Goal: Transaction & Acquisition: Purchase product/service

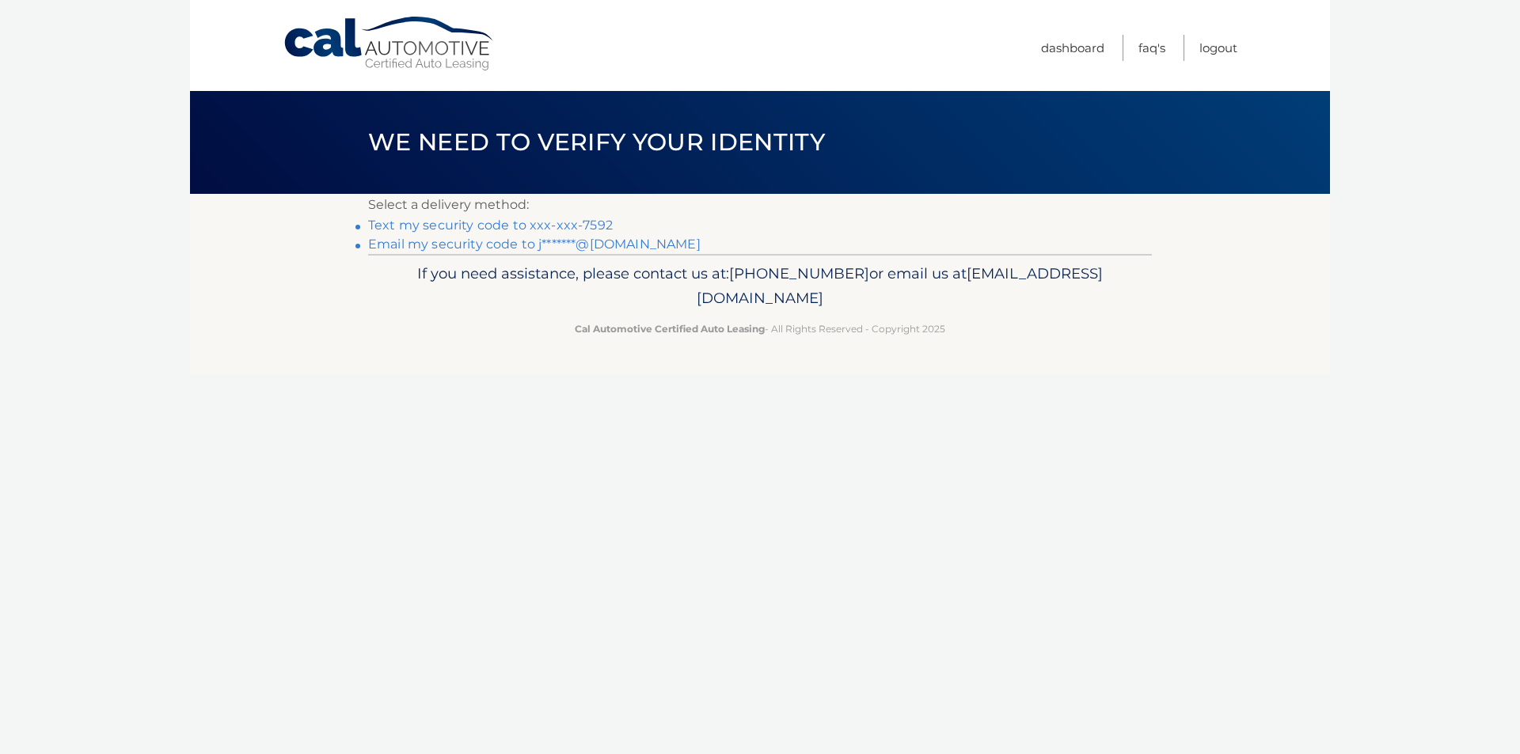
click at [540, 224] on link "Text my security code to xxx-xxx-7592" at bounding box center [490, 225] width 245 height 15
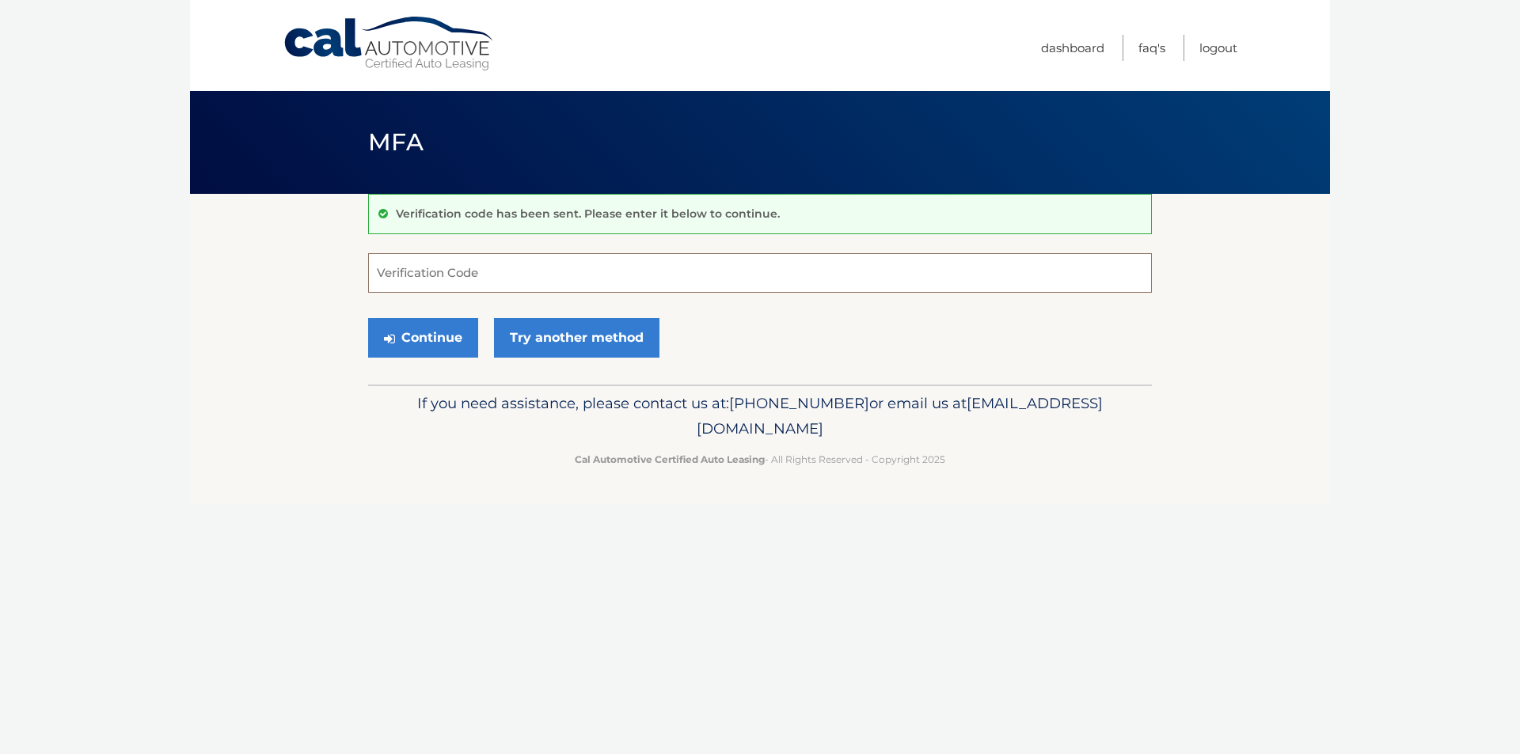
click at [408, 264] on input "Verification Code" at bounding box center [759, 273] width 783 height 40
type input "662809"
click at [424, 336] on button "Continue" at bounding box center [423, 338] width 110 height 40
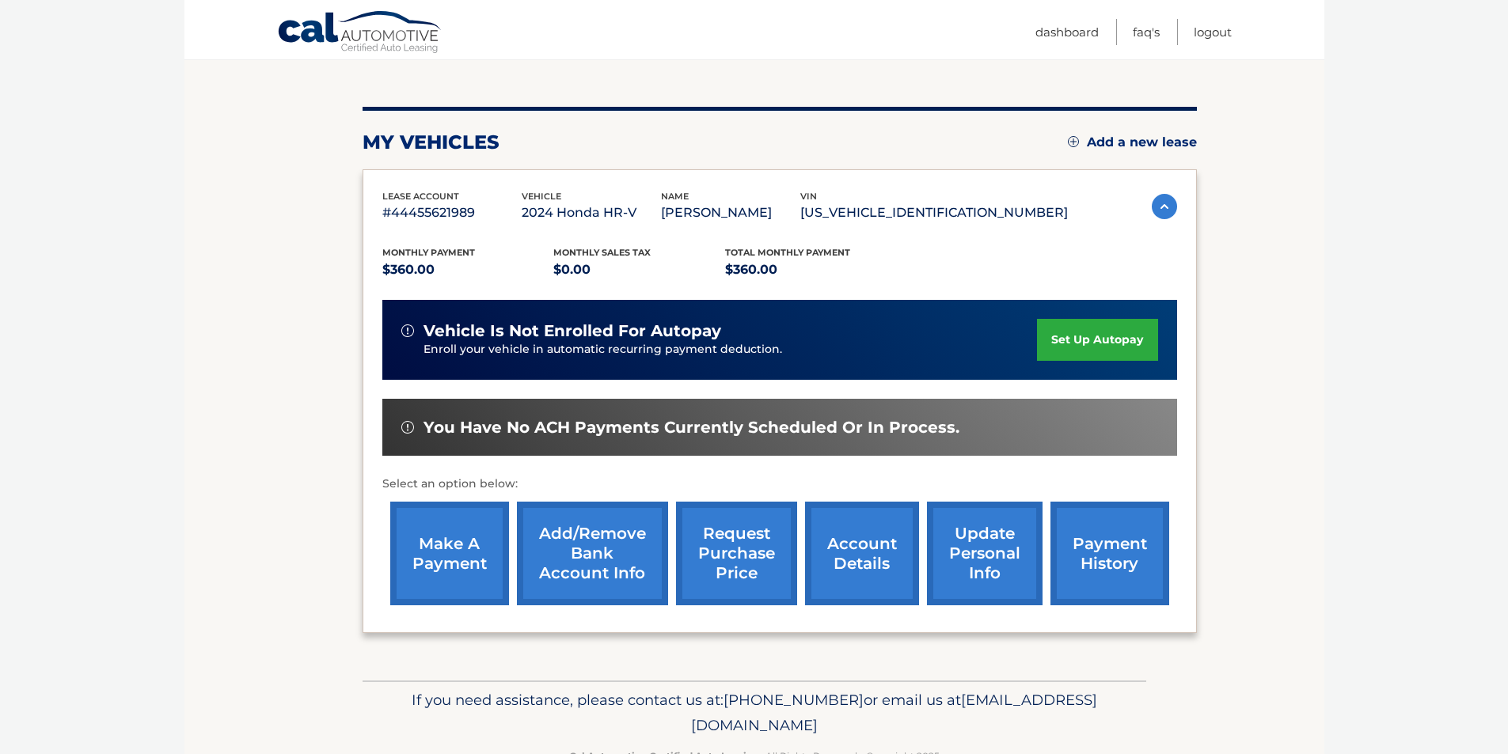
scroll to position [205, 0]
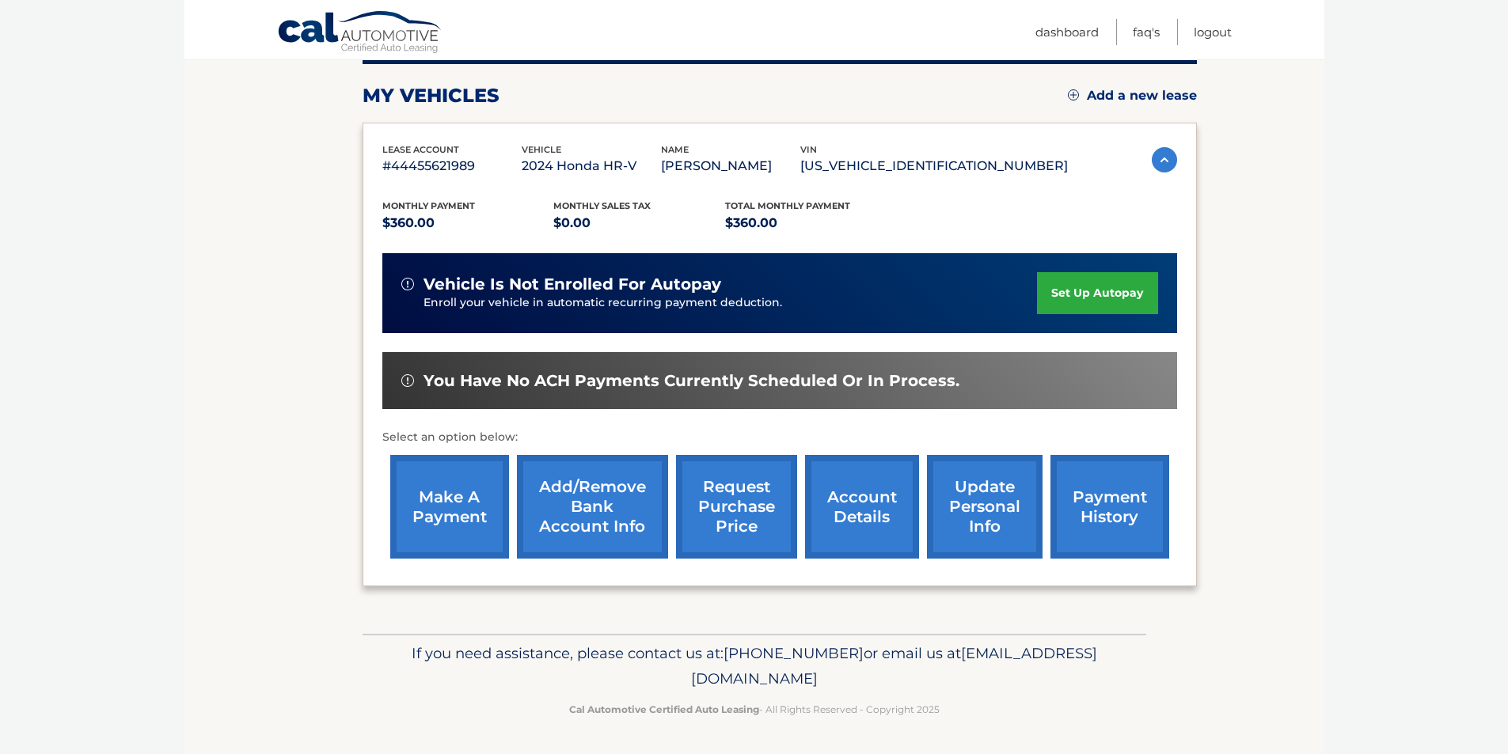
click at [461, 508] on link "make a payment" at bounding box center [449, 507] width 119 height 104
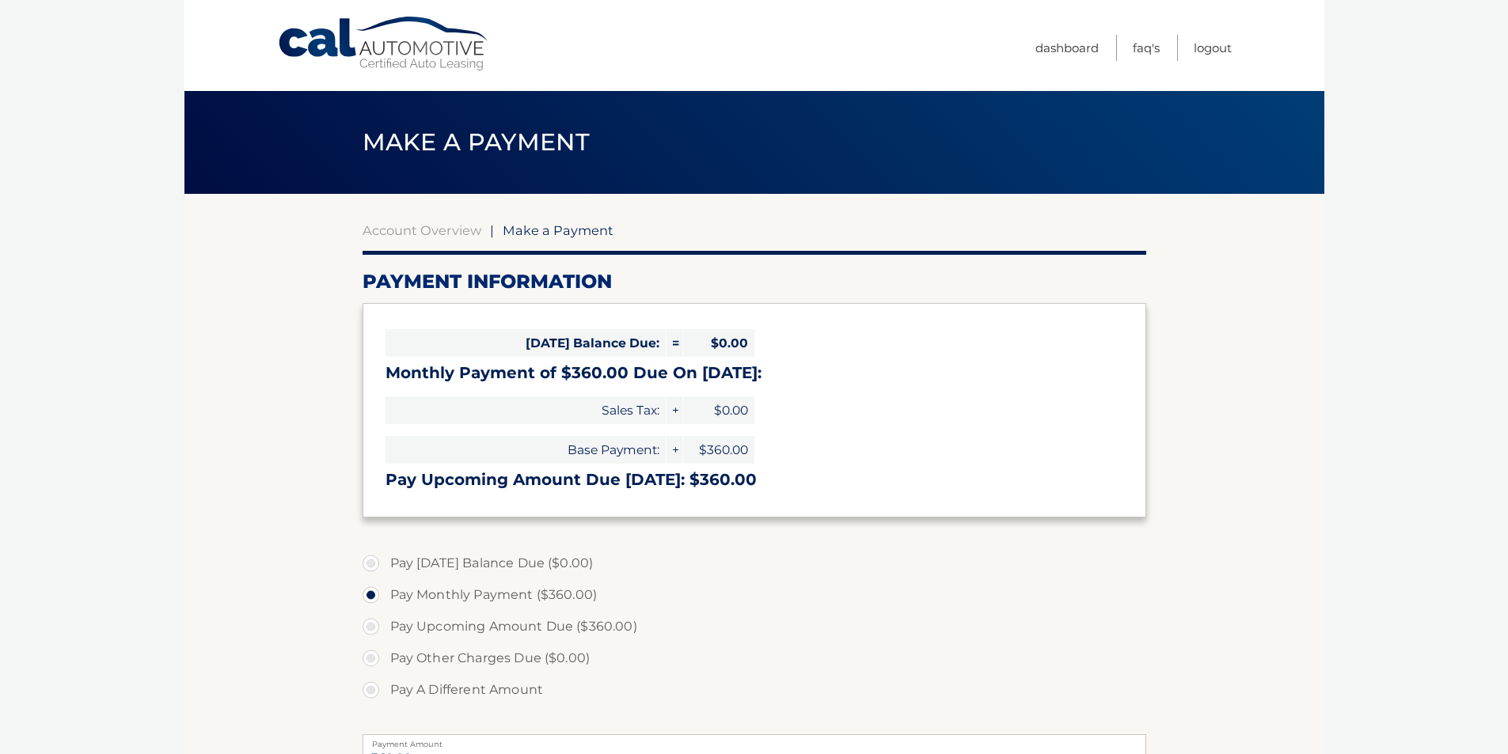
select select "MDY1MDBlMDAtOWJkMC00YTg2LTllZjYtZjQwZmQyYjYxOGE3"
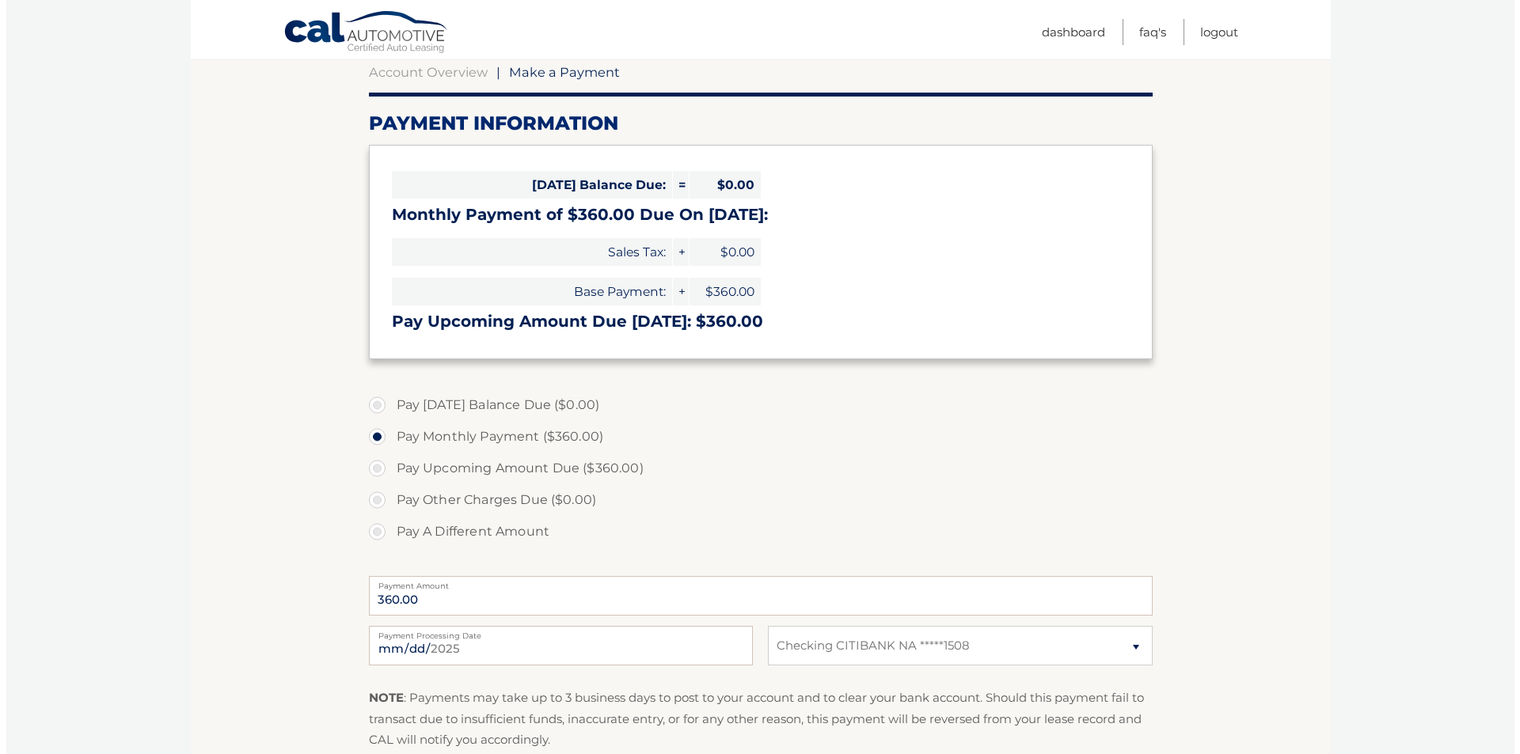
scroll to position [237, 0]
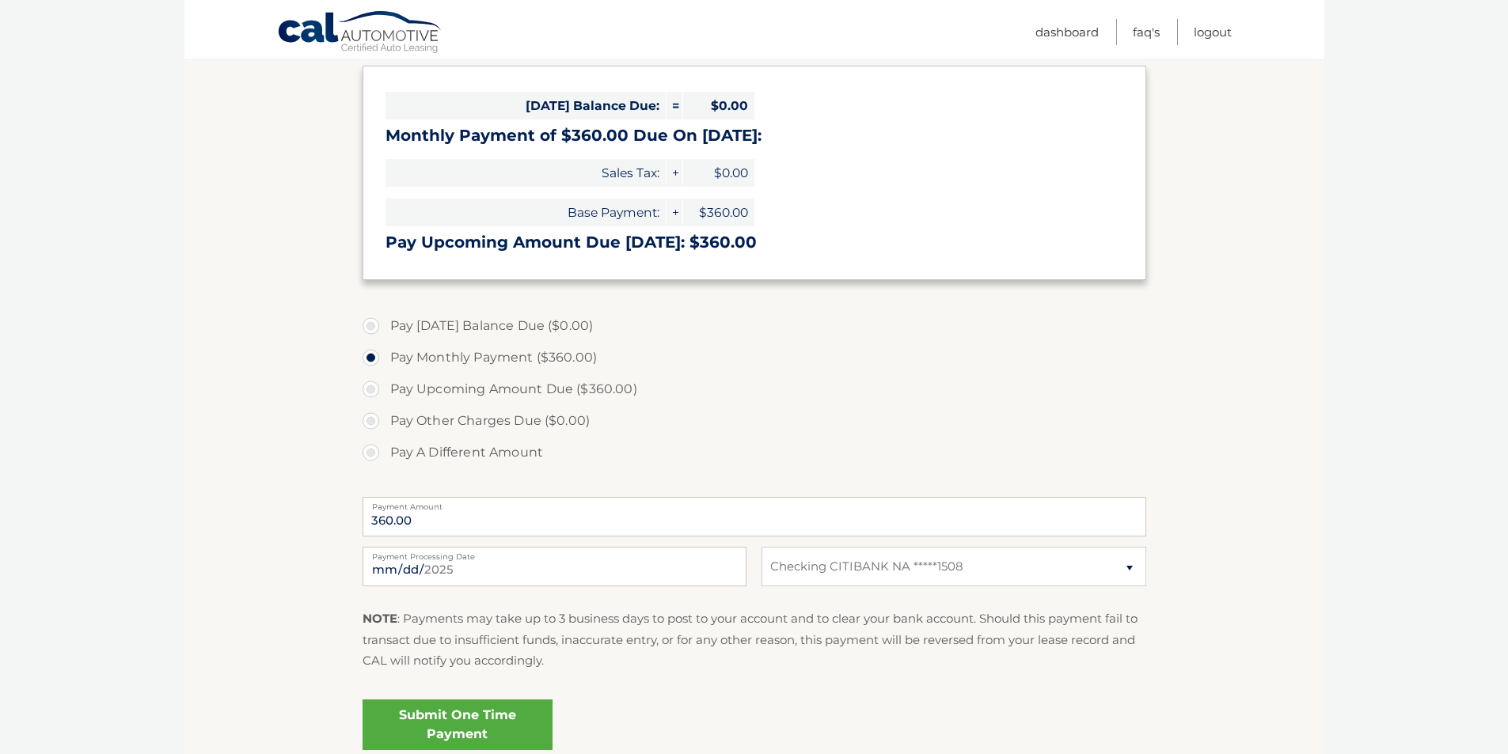
click at [458, 730] on link "Submit One Time Payment" at bounding box center [457, 725] width 190 height 51
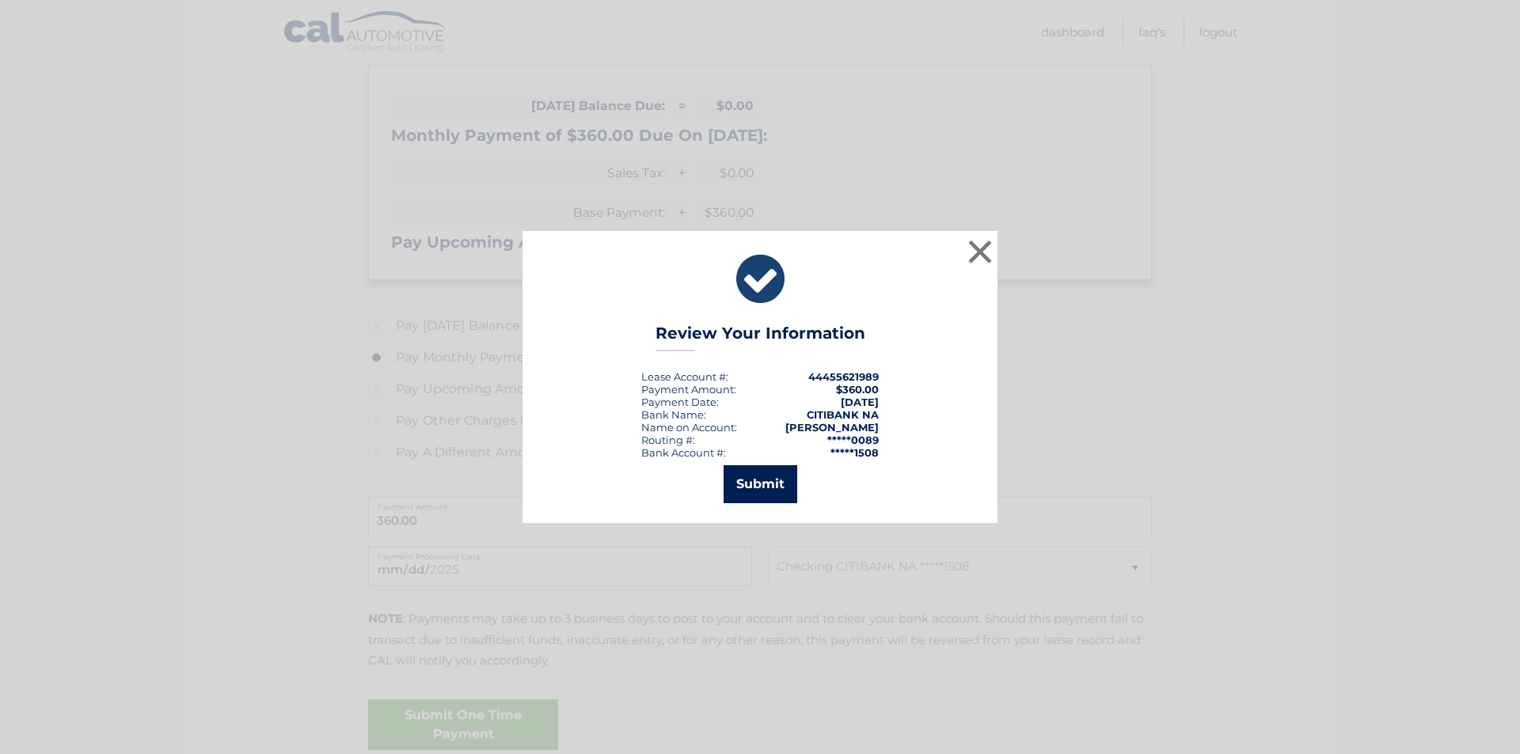
click at [757, 478] on button "Submit" at bounding box center [760, 484] width 74 height 38
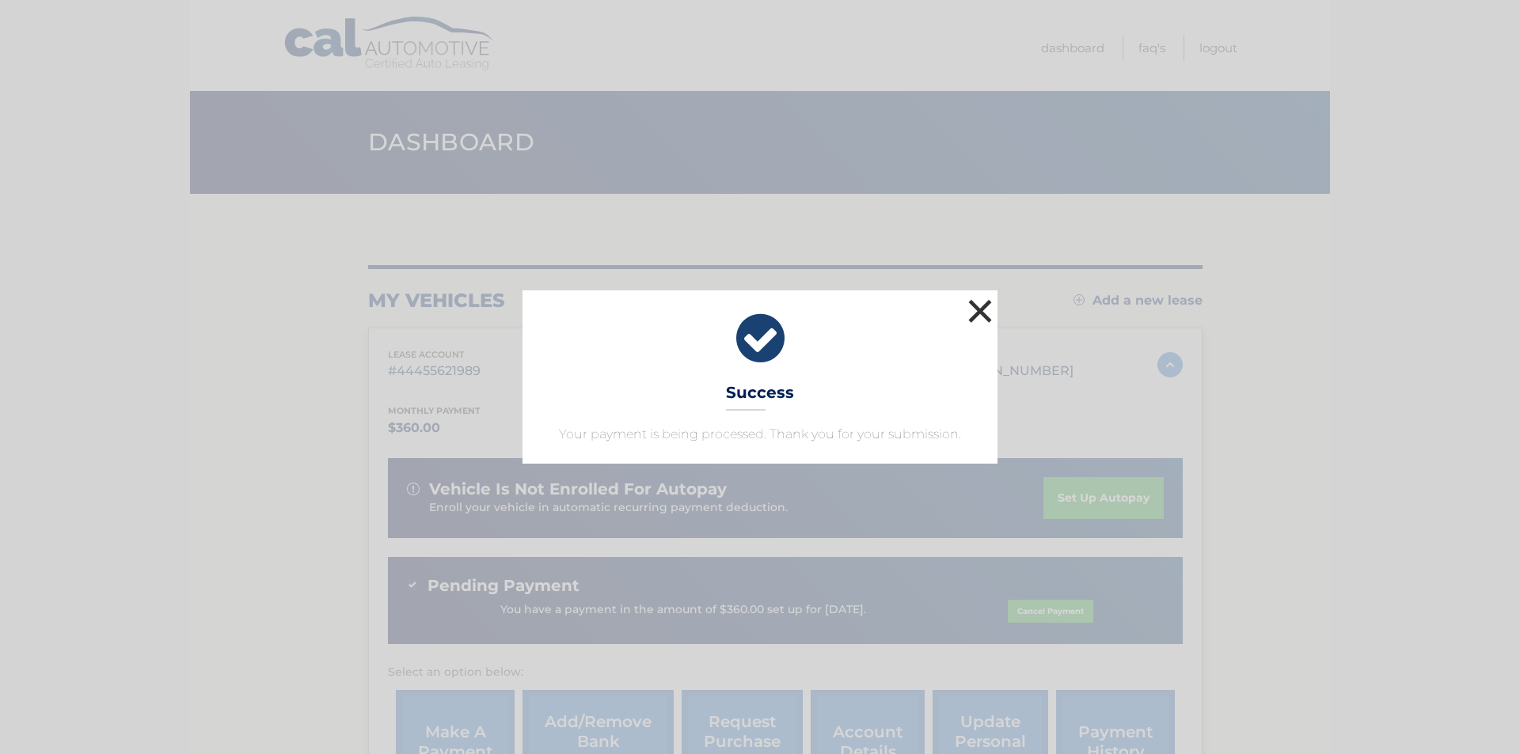
click at [977, 312] on button "×" at bounding box center [980, 311] width 32 height 32
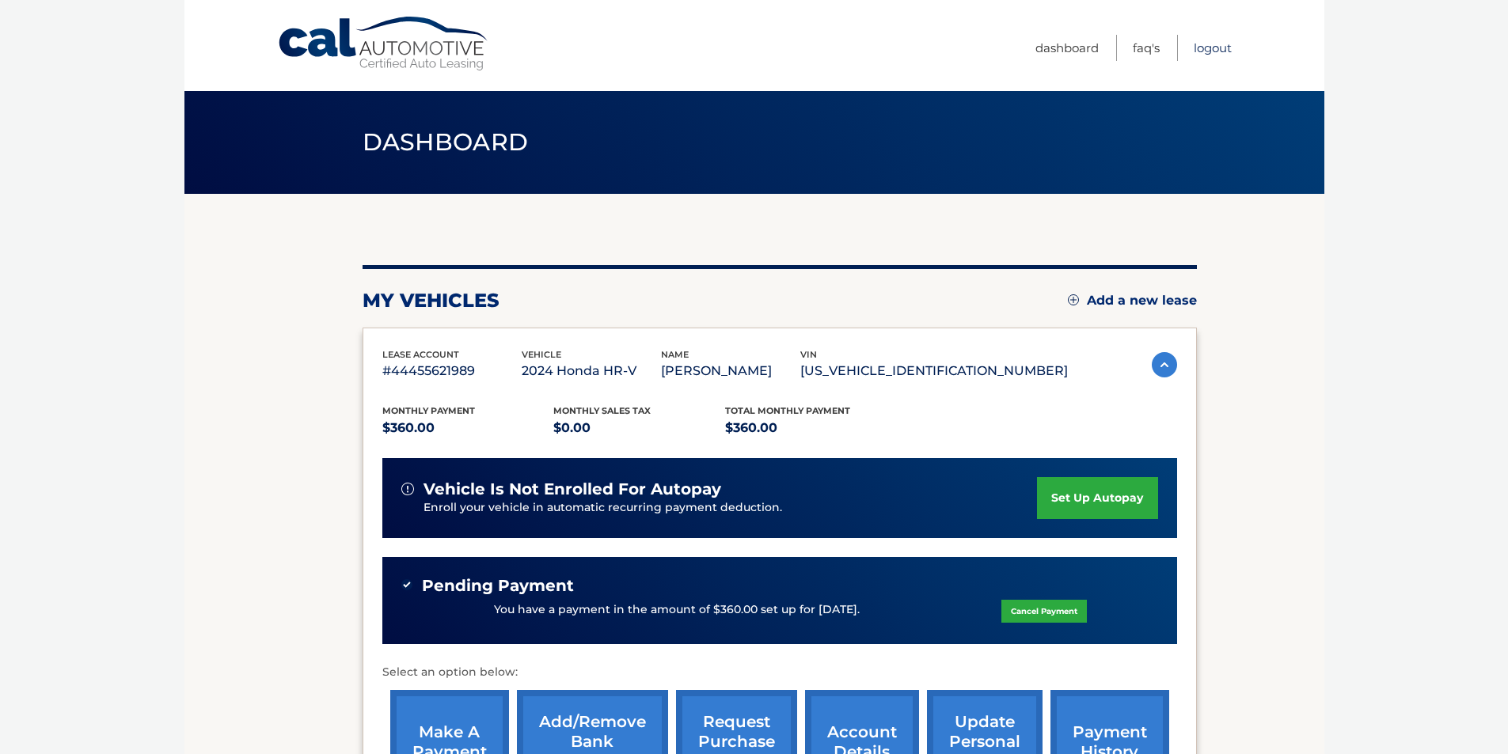
click at [1214, 47] on link "Logout" at bounding box center [1212, 48] width 38 height 26
